Goal: Find specific page/section: Find specific page/section

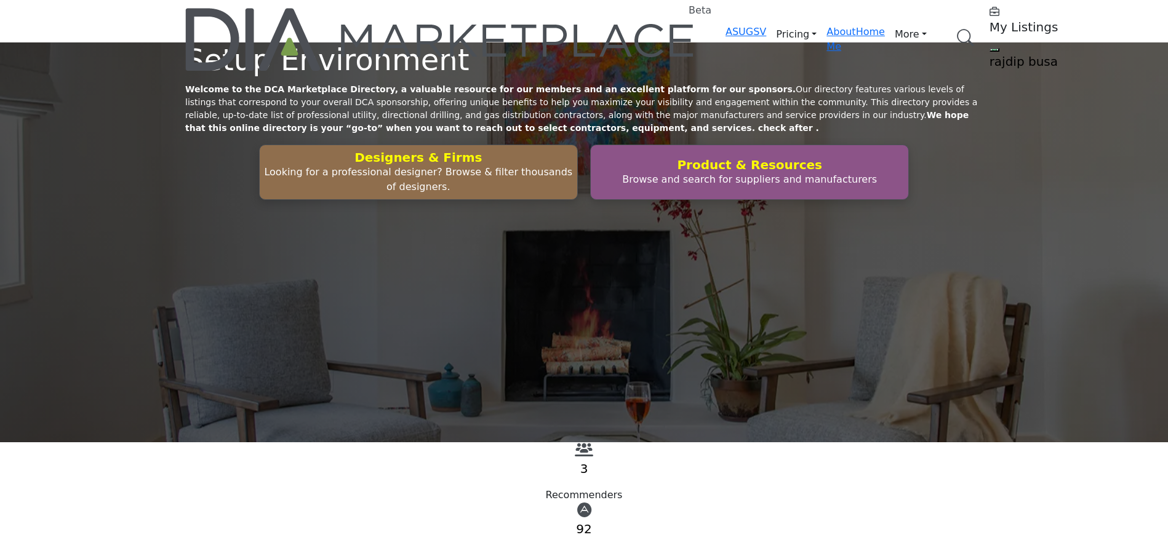
click at [0, 0] on link "Browse Categories" at bounding box center [0, 0] width 0 height 0
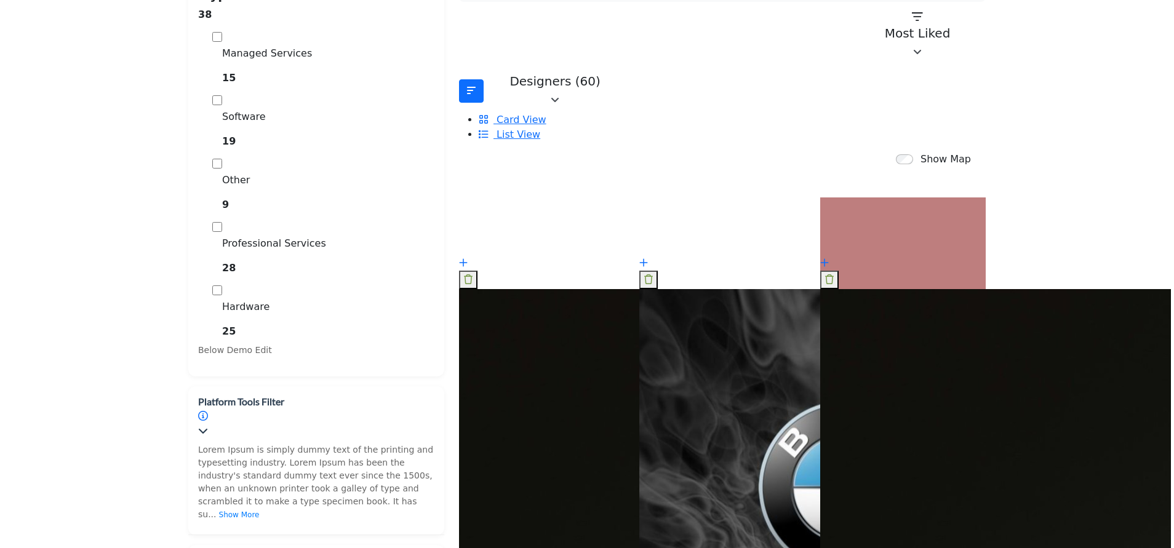
scroll to position [369, 0]
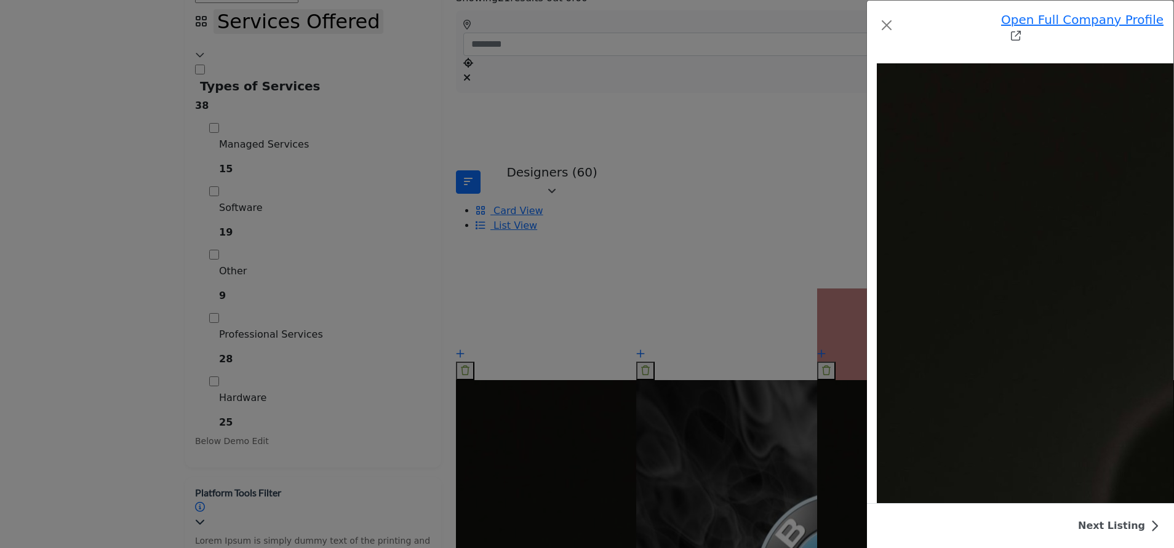
scroll to position [2387, 0]
